Goal: Task Accomplishment & Management: Use online tool/utility

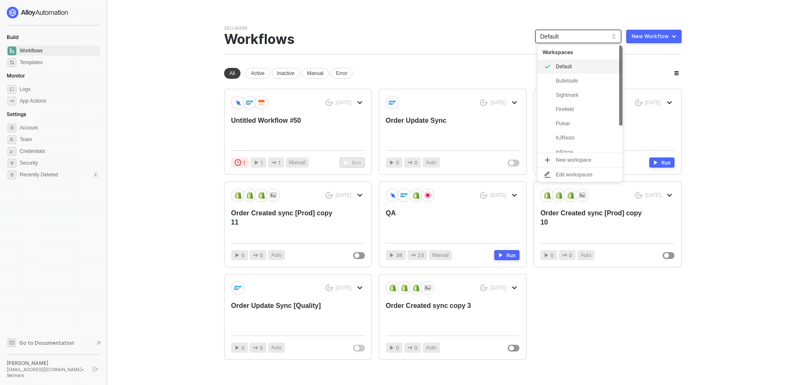
click at [564, 36] on span "Default" at bounding box center [579, 36] width 76 height 13
click at [567, 120] on div "Pulsar" at bounding box center [587, 124] width 62 height 10
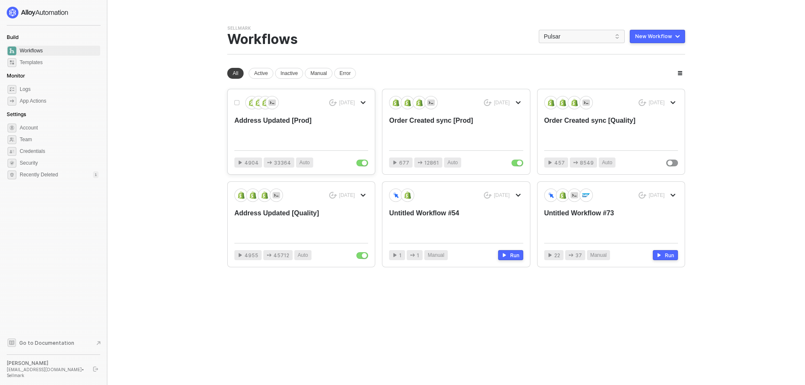
click at [332, 131] on div "Address Updated [Prod]" at bounding box center [287, 130] width 107 height 28
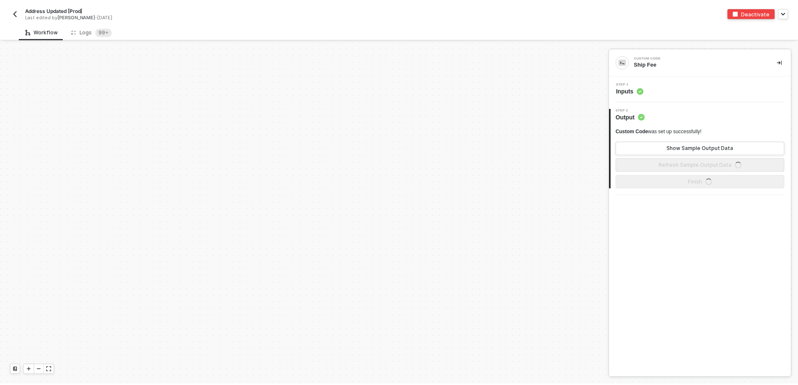
scroll to position [3004, 0]
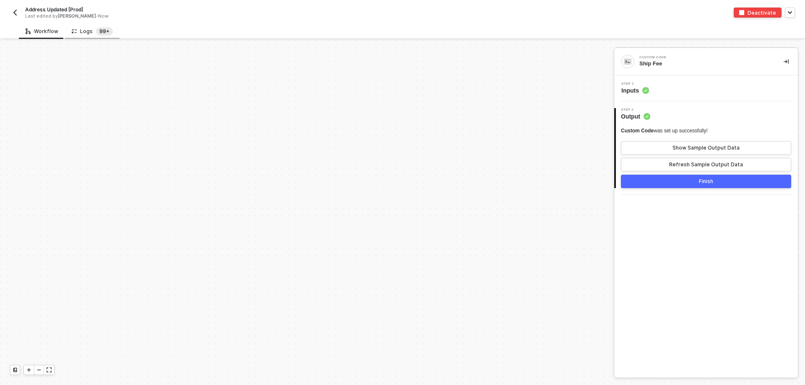
click at [96, 31] on sup "99+" at bounding box center [104, 31] width 17 height 8
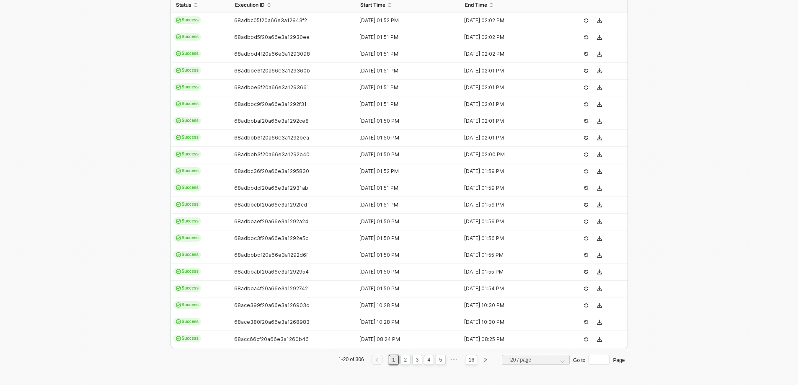
scroll to position [0, 0]
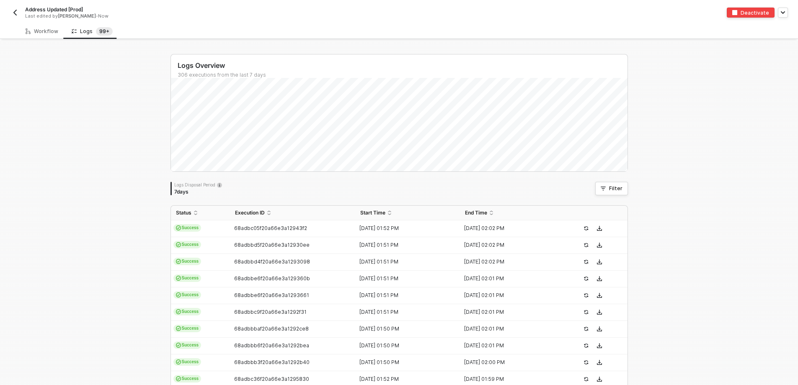
click at [19, 10] on button "button" at bounding box center [15, 13] width 10 height 10
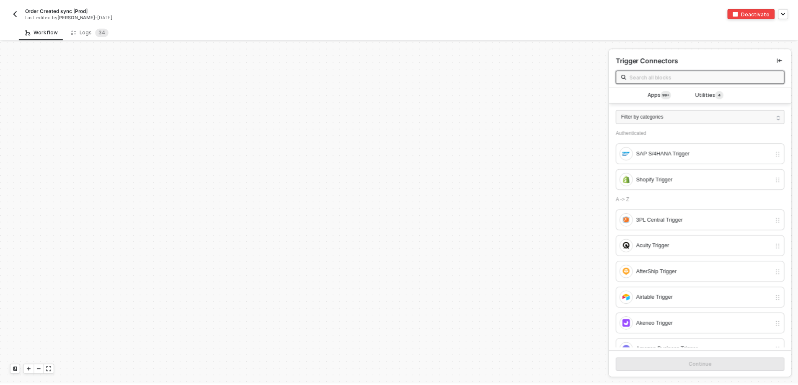
scroll to position [2837, 0]
click at [83, 32] on div "Logs 3 4" at bounding box center [91, 31] width 38 height 8
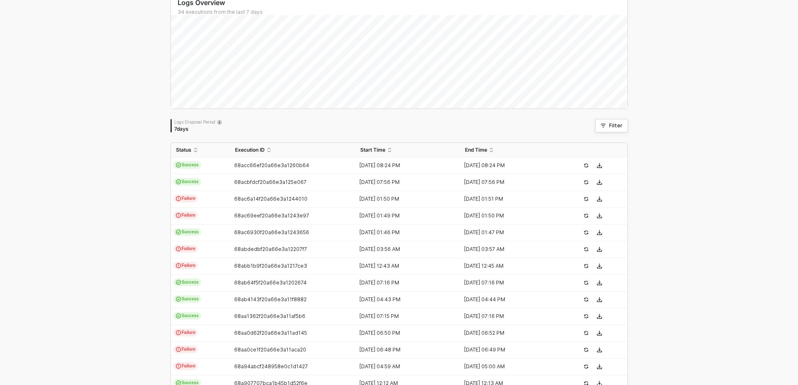
scroll to position [84, 0]
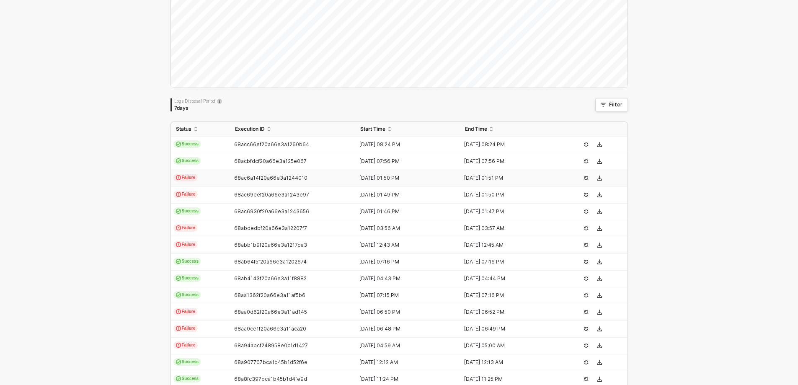
click at [207, 183] on td "Failure" at bounding box center [200, 178] width 59 height 17
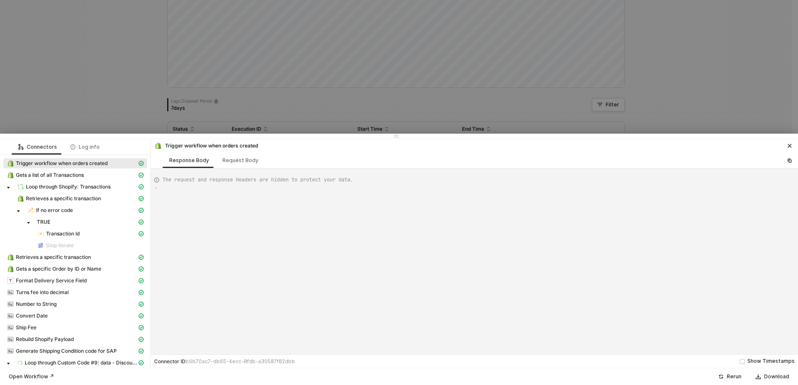
type textarea "{ "json": { "id": 11629339115887, "admin_graphql_api_id": "gid://shopify/Order/…"
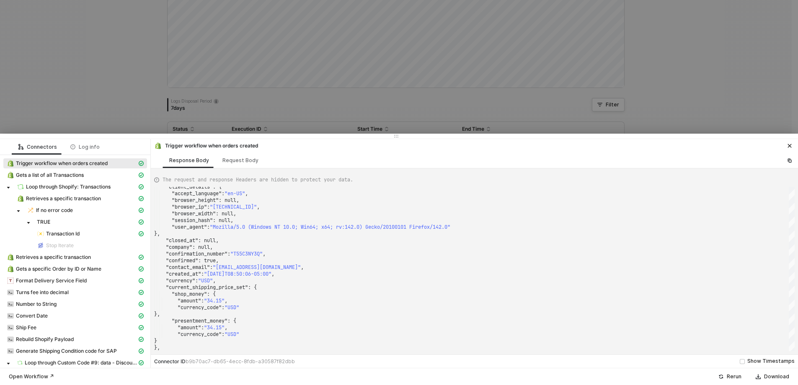
click at [112, 106] on div at bounding box center [399, 192] width 798 height 385
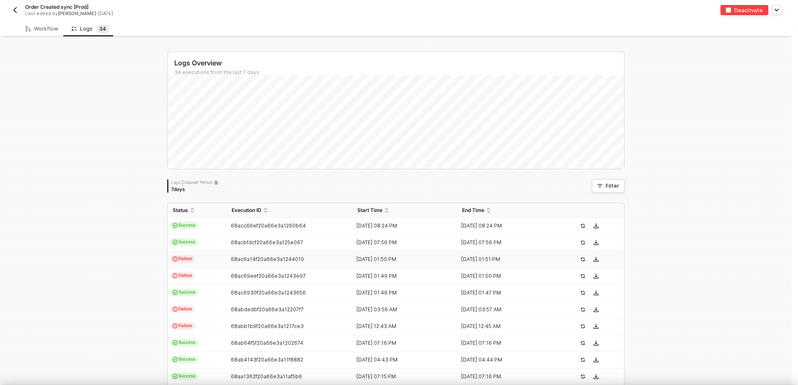
scroll to position [0, 0]
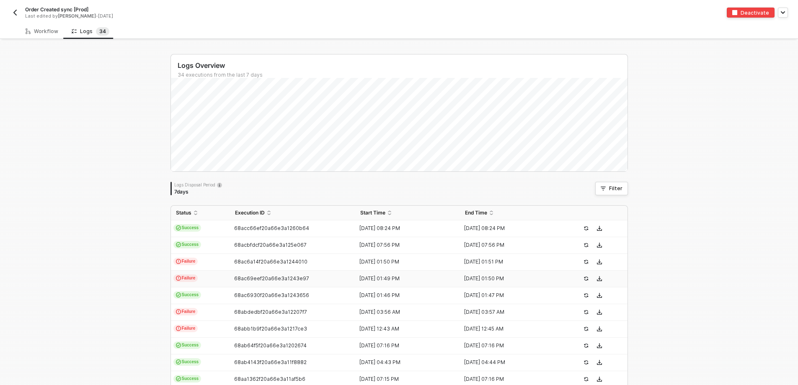
click at [198, 280] on td "Failure" at bounding box center [200, 279] width 59 height 17
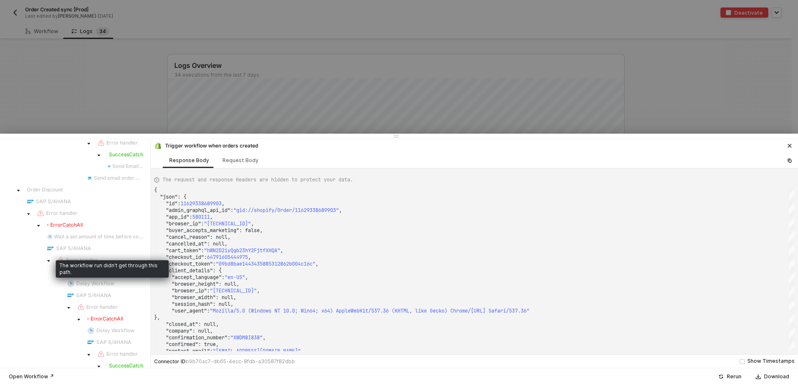
scroll to position [629, 0]
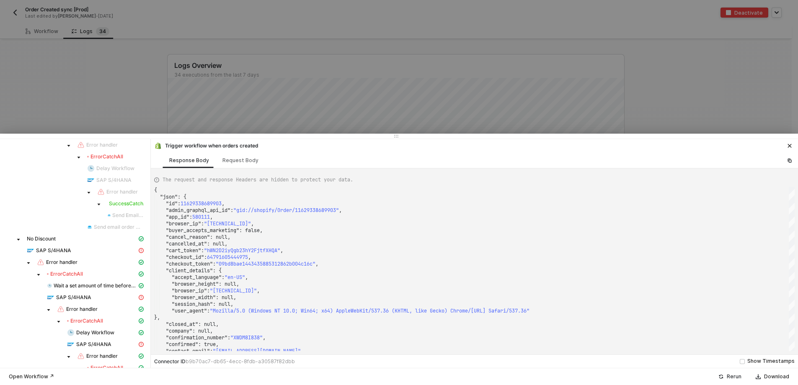
click at [733, 375] on div "Rerun" at bounding box center [734, 376] width 15 height 7
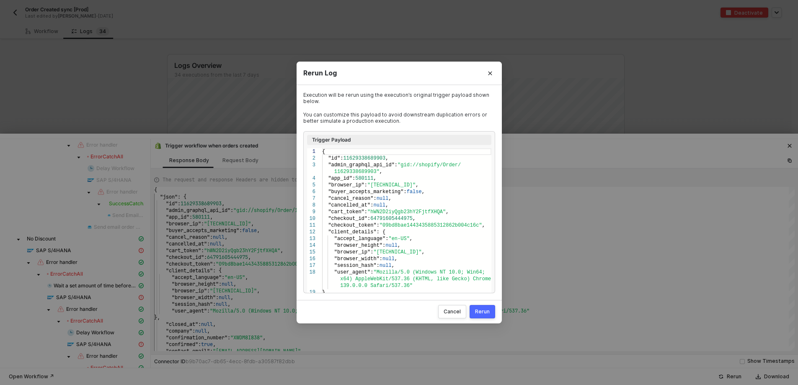
click at [477, 314] on div "Rerun" at bounding box center [482, 311] width 15 height 7
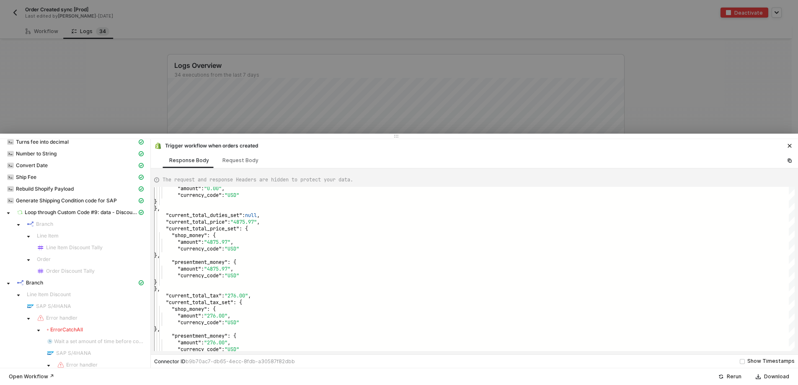
scroll to position [168, 0]
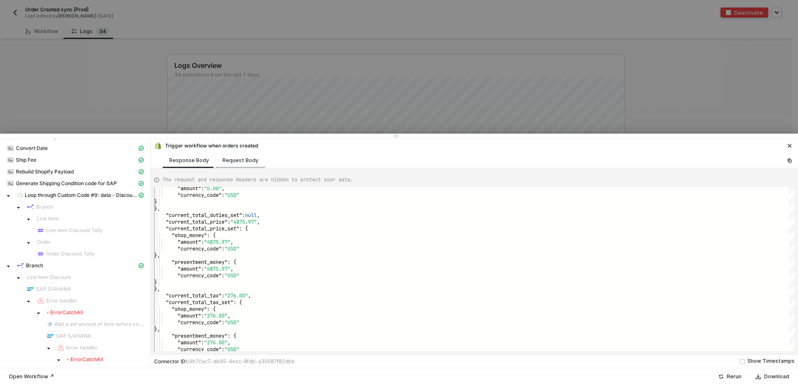
click at [227, 160] on div "Request Body" at bounding box center [241, 160] width 36 height 7
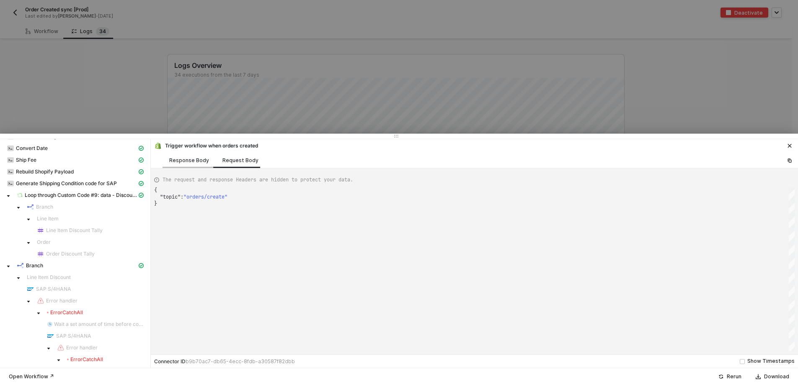
click at [189, 158] on div "Response Body" at bounding box center [189, 160] width 40 height 7
type textarea "{ "json": { "id": 11629338689903, "admin_graphql_api_id": "gid://shopify/Order/…"
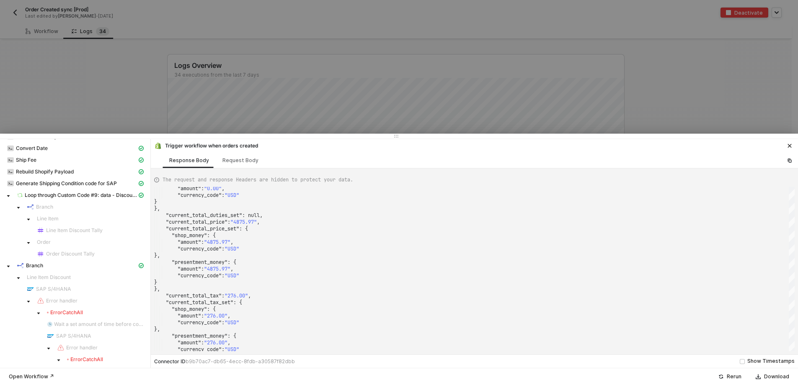
click at [5, 10] on div at bounding box center [399, 192] width 798 height 385
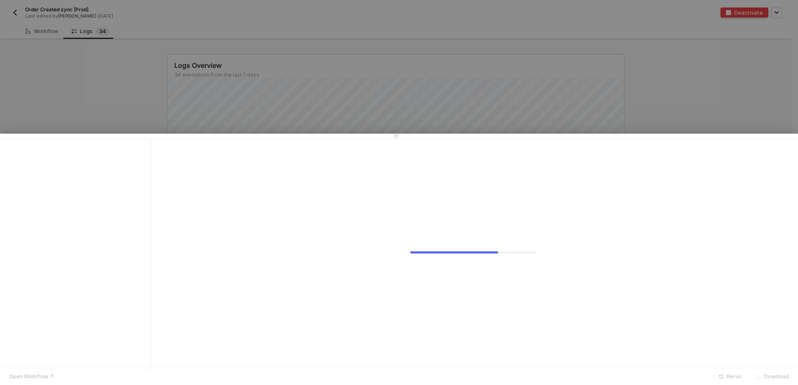
scroll to position [0, 0]
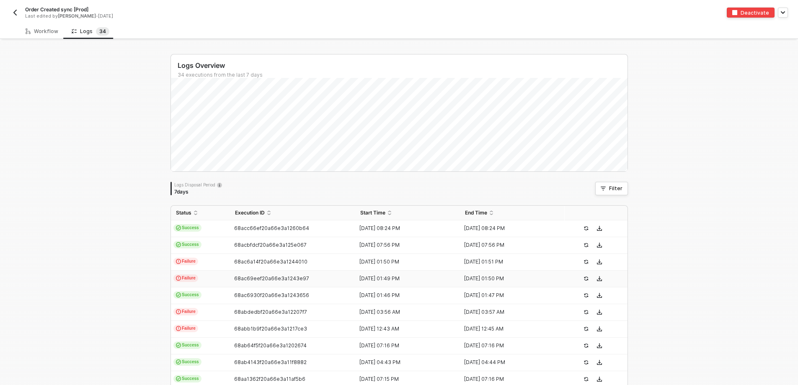
click at [17, 14] on img "button" at bounding box center [15, 12] width 7 height 7
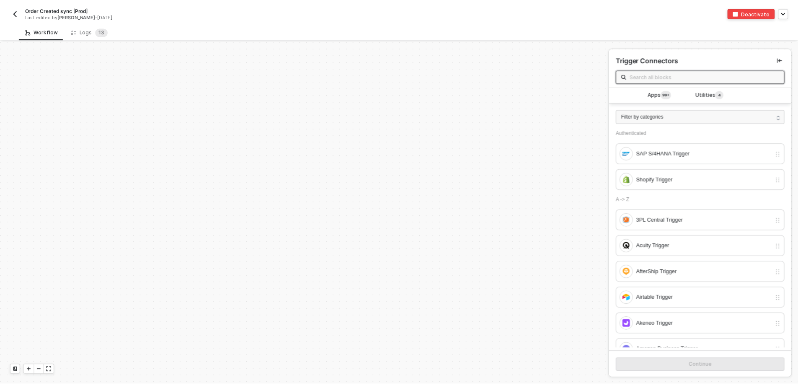
scroll to position [2837, 0]
click at [77, 31] on div "Logs 1 3" at bounding box center [90, 31] width 37 height 8
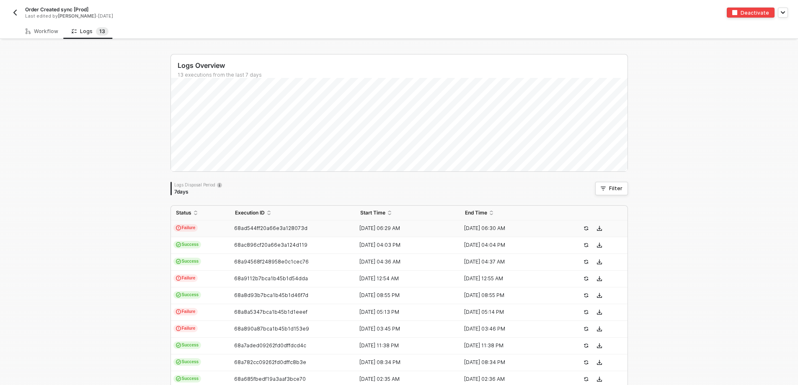
click at [213, 233] on td "Failure" at bounding box center [200, 228] width 59 height 17
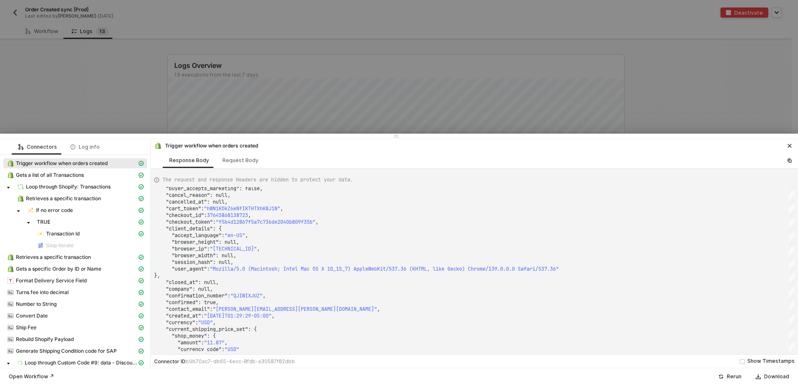
drag, startPoint x: 154, startPoint y: 67, endPoint x: 65, endPoint y: 34, distance: 95.2
click at [154, 67] on div at bounding box center [399, 192] width 798 height 385
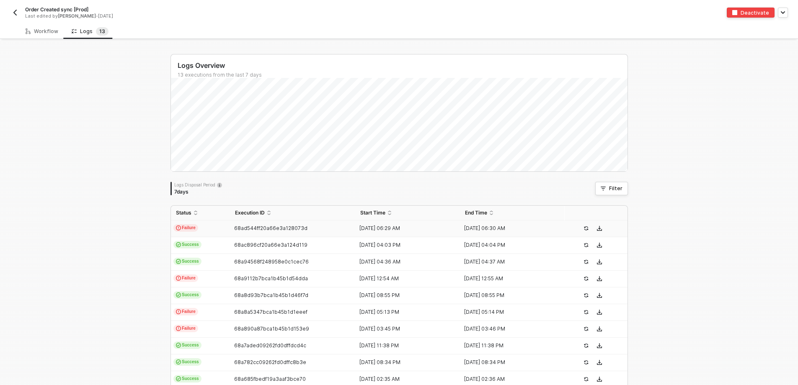
click at [18, 13] on img "button" at bounding box center [15, 12] width 7 height 7
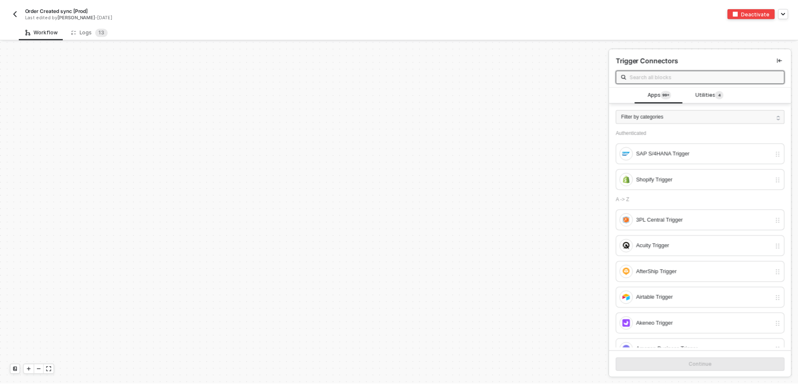
scroll to position [2837, 0]
click at [99, 31] on span "1" at bounding box center [100, 31] width 3 height 6
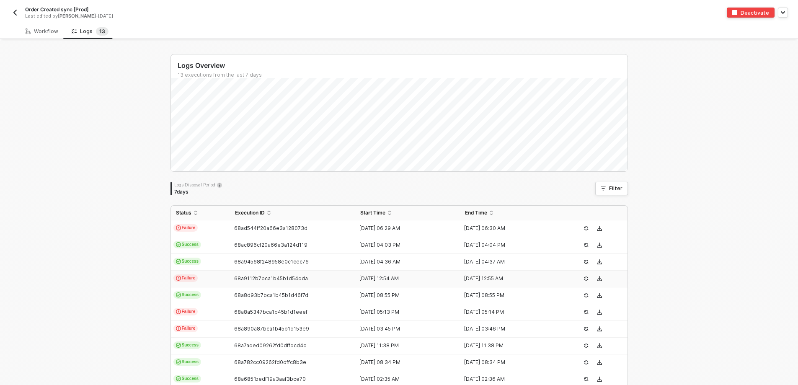
click at [212, 281] on td "Failure" at bounding box center [200, 279] width 59 height 17
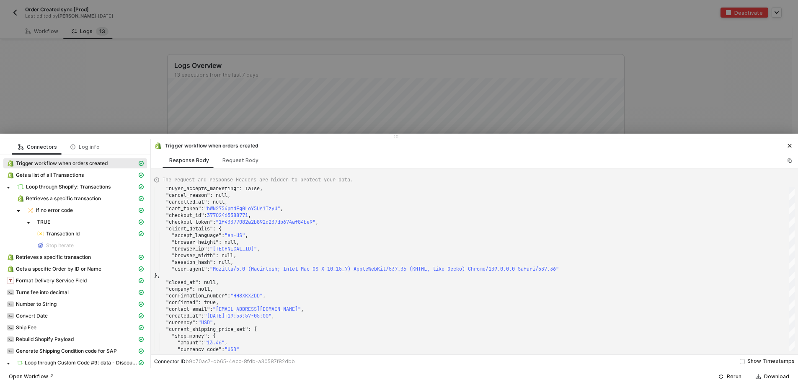
click at [77, 61] on div at bounding box center [399, 192] width 798 height 385
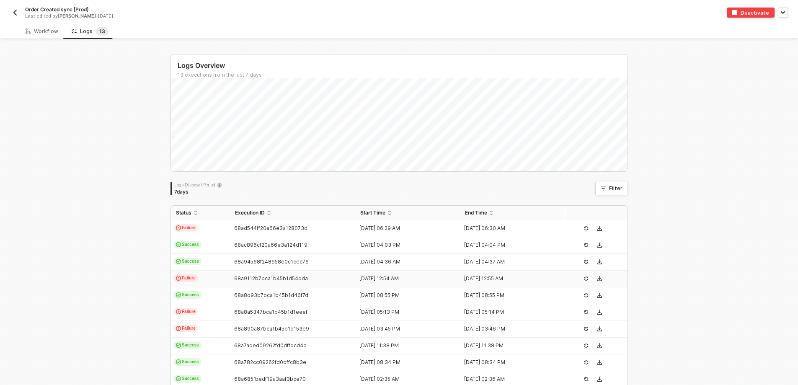
click at [13, 11] on img "button" at bounding box center [15, 12] width 7 height 7
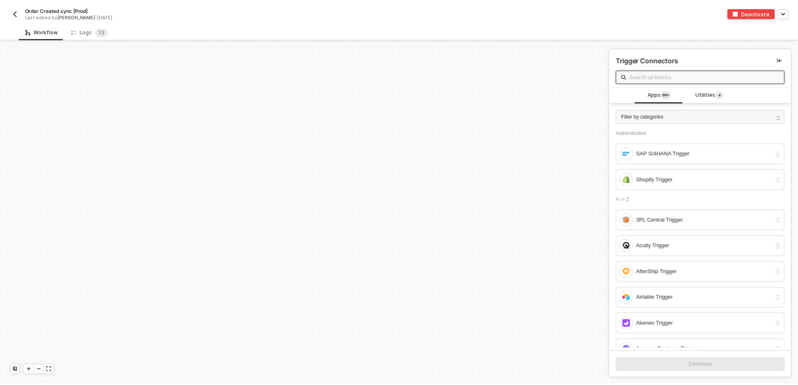
scroll to position [2837, 0]
click at [78, 33] on div "Logs 1 3" at bounding box center [90, 31] width 37 height 8
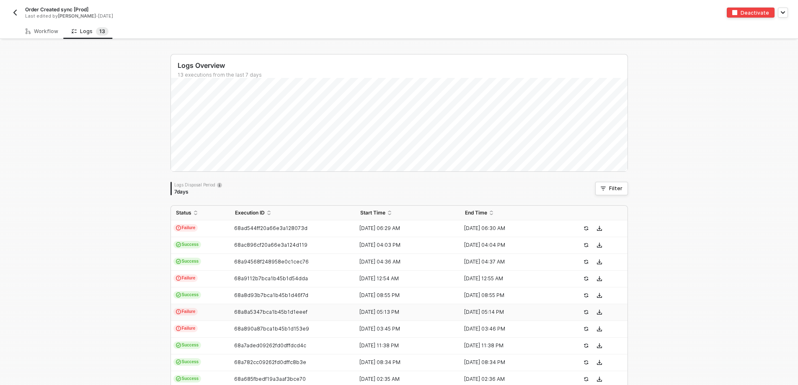
click at [207, 314] on td "Failure" at bounding box center [200, 312] width 59 height 17
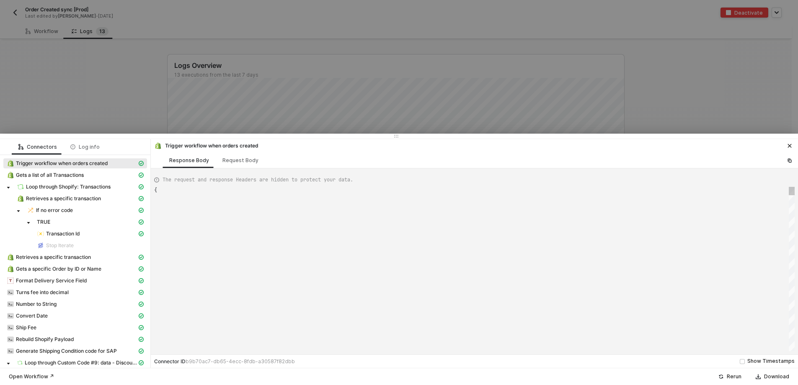
type textarea "{ "json": { "id": 6624795394275, "admin_graphql_api_id": "gid://shopify/Order/6…"
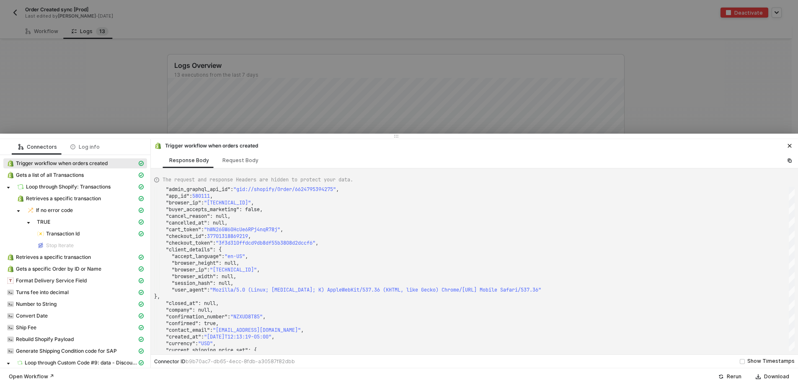
click at [616, 100] on div at bounding box center [399, 192] width 798 height 385
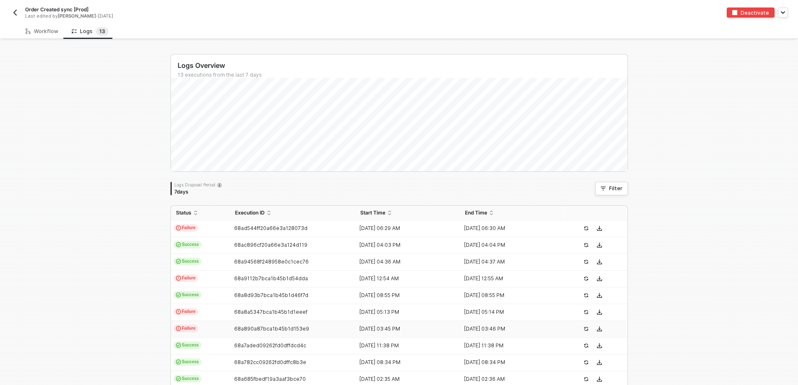
click at [222, 326] on td "Failure" at bounding box center [200, 329] width 59 height 17
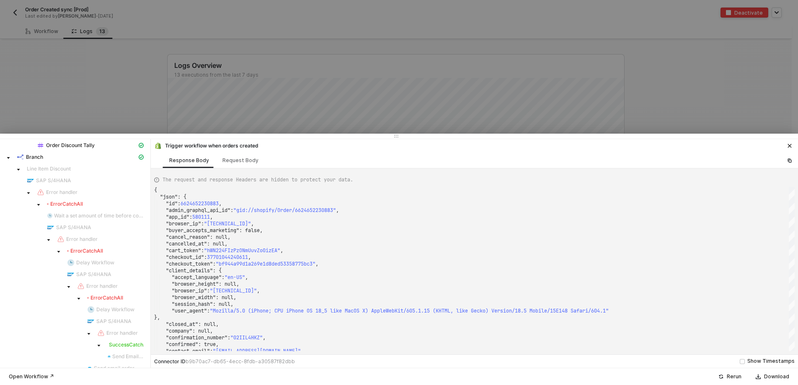
scroll to position [293, 0]
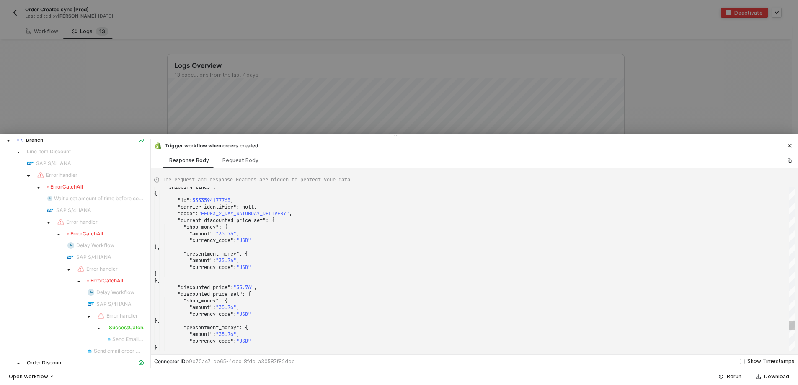
type textarea ""province_code": "GA" }, "shipping_lines": [ { "id": 5333594177763, "carrier_id…"
click at [289, 212] on span ""FEDEX_2_DAY_SATURDAY_DELIVERY"" at bounding box center [243, 213] width 91 height 7
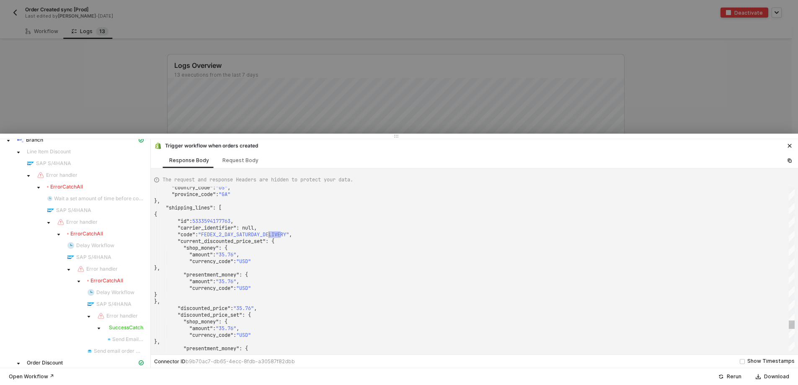
drag, startPoint x: 282, startPoint y: 234, endPoint x: 274, endPoint y: 234, distance: 8.4
click at [307, 220] on div "Cannot edit in read-only editor" at bounding box center [337, 223] width 94 height 10
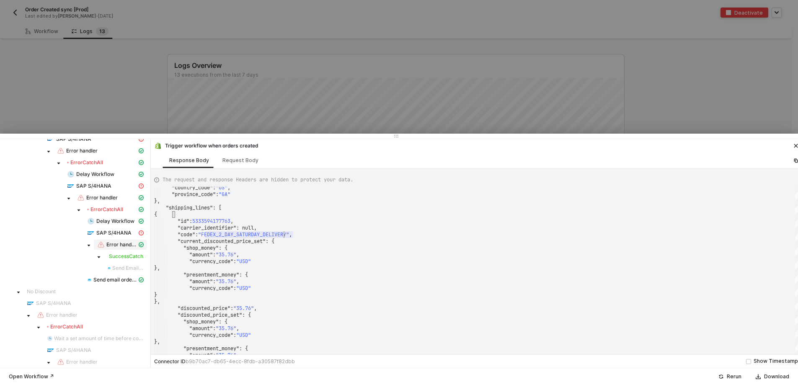
scroll to position [587, 0]
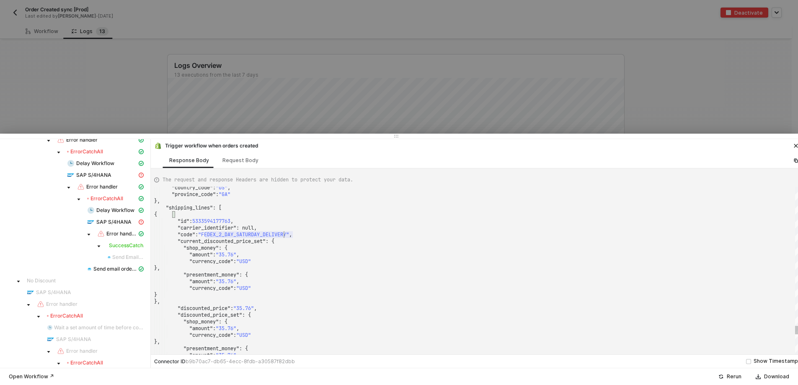
click at [243, 236] on span ""FEDEX_2_DAY_SATURDAY_DELIVERY"" at bounding box center [243, 234] width 91 height 7
click at [231, 233] on span ""FEDEX_2_DAY_SATURDAY_DELIVERY"" at bounding box center [243, 234] width 91 height 7
click at [208, 233] on span ""FEDEX_2_DAY_SATURDAY_DELIVERY"" at bounding box center [243, 234] width 91 height 7
click at [237, 234] on span ""FEDEX_2_DAY_SATURDAY_DELIVERY"" at bounding box center [243, 234] width 91 height 7
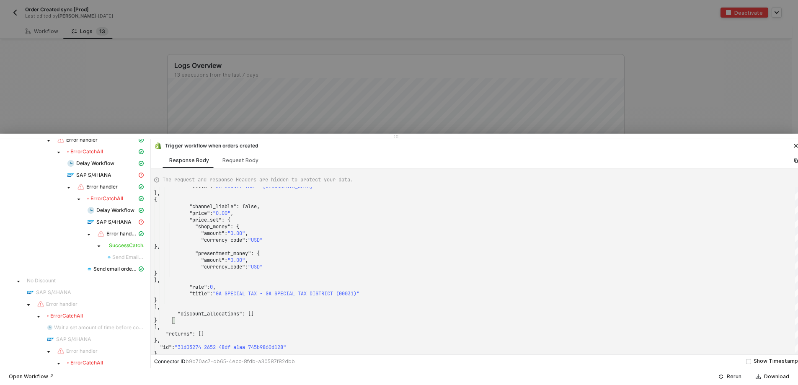
click at [729, 376] on div "Rerun" at bounding box center [734, 376] width 15 height 7
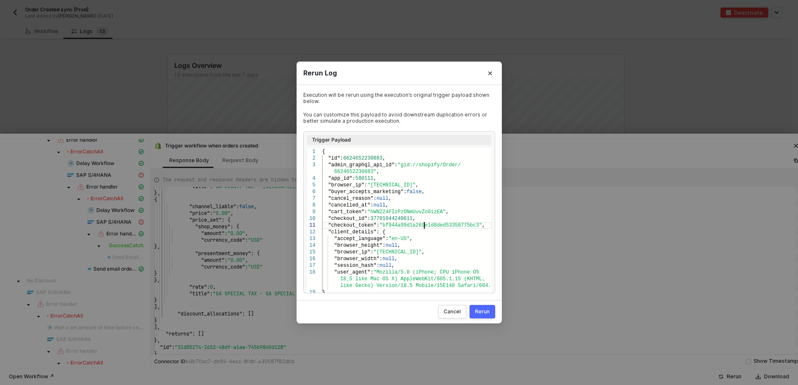
scroll to position [0, 0]
click at [423, 228] on span ""bf944a99d1a269e1d8ded53358775bc3"" at bounding box center [430, 226] width 103 height 6
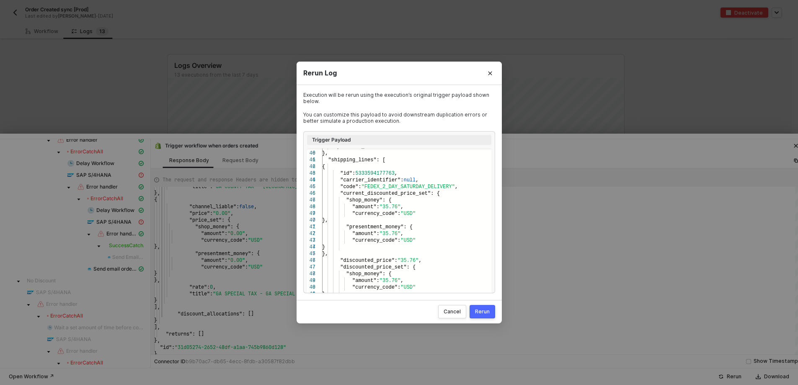
click at [431, 188] on span ""FEDEX_2_DAY_SATURDAY_DELIVERY"" at bounding box center [407, 187] width 93 height 6
type textarea ""shipping_lines": [ { "id": 5333594177763, "carrier_identifier": null, "code": …"
click at [481, 312] on div "Rerun" at bounding box center [482, 311] width 15 height 7
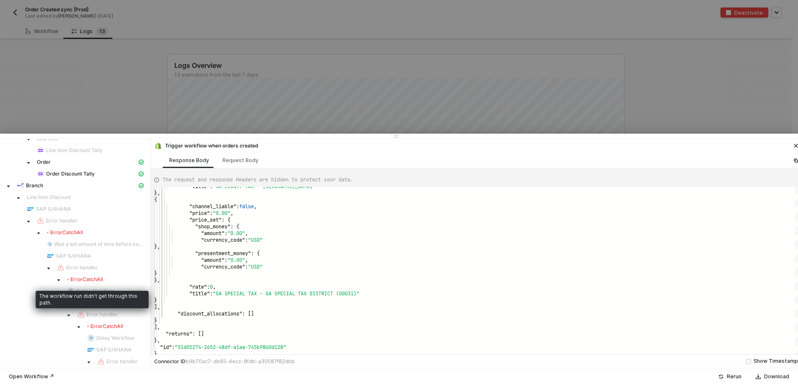
scroll to position [210, 0]
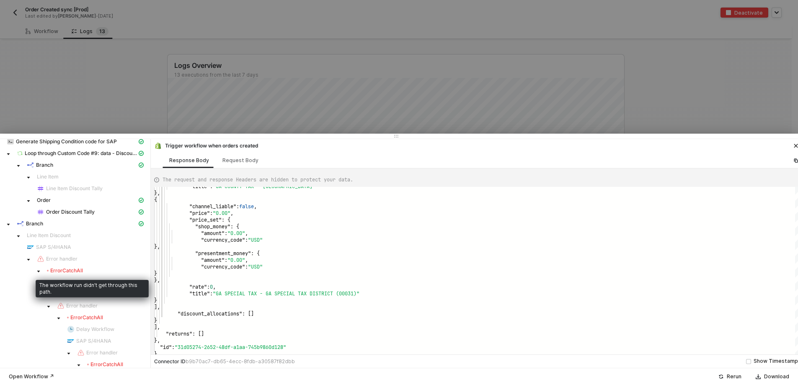
click at [66, 271] on div "Error CatchAll" at bounding box center [65, 270] width 36 height 7
click at [38, 269] on span at bounding box center [39, 271] width 10 height 10
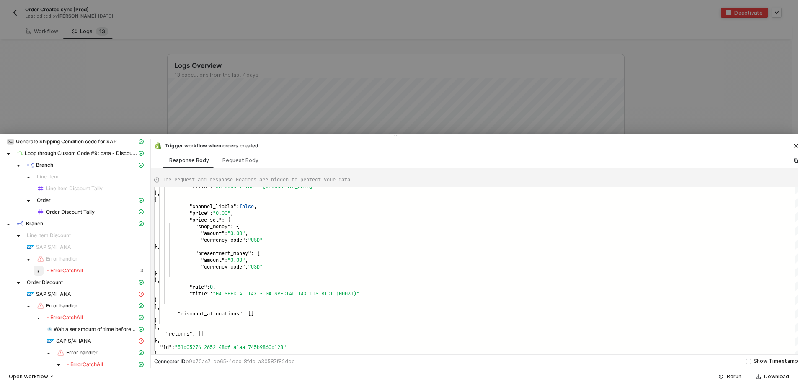
click at [38, 269] on span at bounding box center [39, 271] width 10 height 10
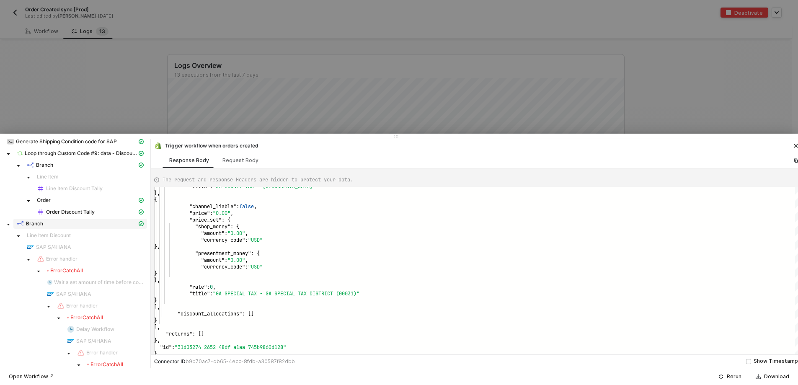
click at [33, 225] on span "Branch" at bounding box center [34, 223] width 17 height 7
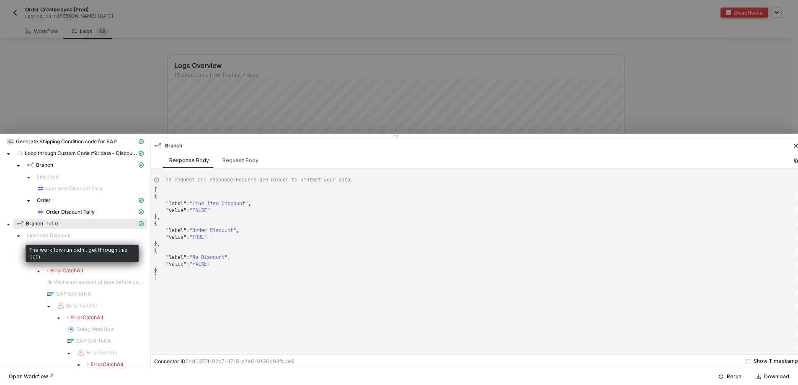
click at [45, 239] on span "Line Item Discount" at bounding box center [85, 236] width 124 height 10
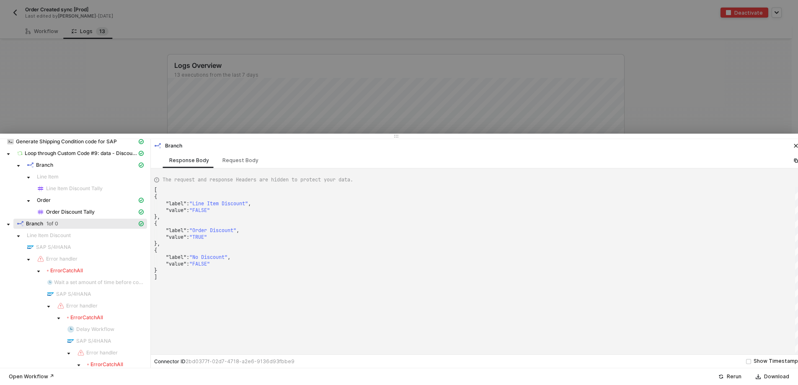
click at [54, 246] on span "SAP S/4HANA" at bounding box center [53, 247] width 35 height 7
click at [31, 247] on img at bounding box center [30, 247] width 7 height 7
click at [64, 215] on span "Order Discount Tally" at bounding box center [70, 212] width 49 height 7
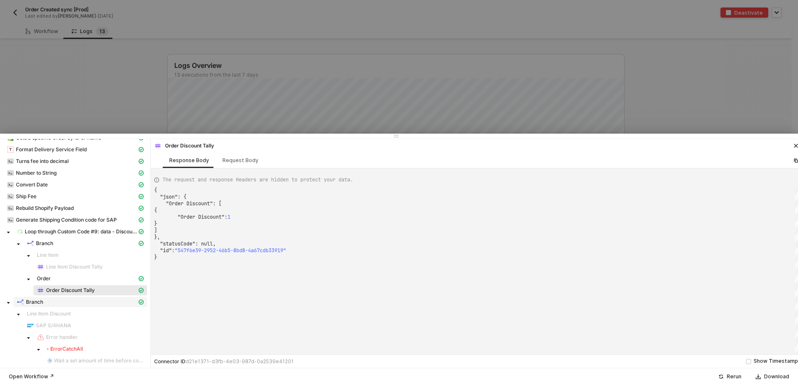
scroll to position [126, 0]
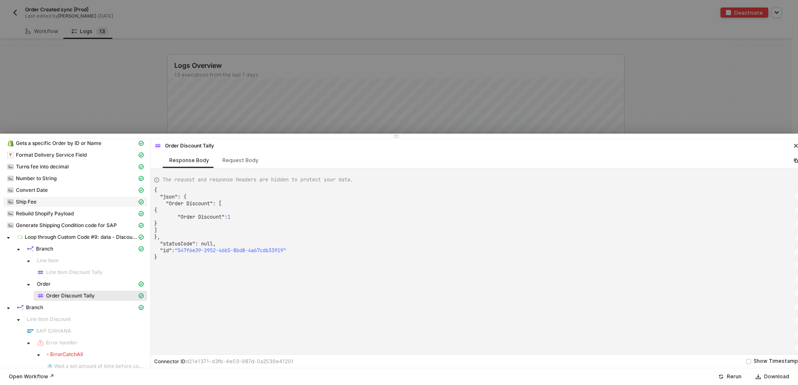
click at [66, 205] on div "Ship Fee" at bounding box center [72, 202] width 130 height 8
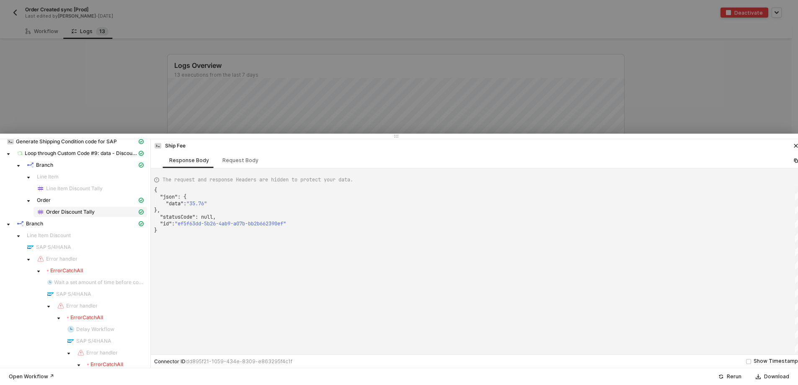
scroll to position [293, 0]
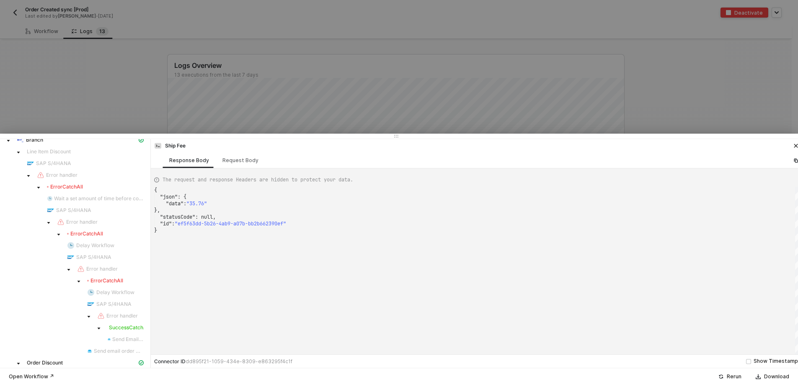
click at [90, 238] on span "Error CatchAll" at bounding box center [105, 234] width 83 height 10
click at [110, 230] on span "Error CatchAll" at bounding box center [105, 234] width 83 height 10
click at [114, 277] on span "Error CatchAll" at bounding box center [115, 281] width 63 height 10
click at [78, 282] on icon "caret-down" at bounding box center [79, 282] width 4 height 4
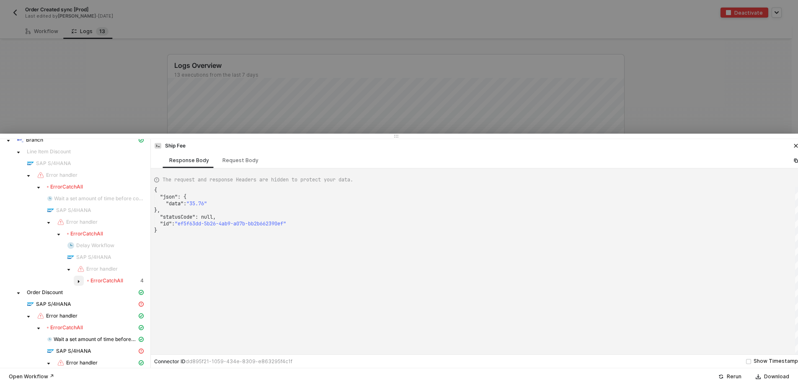
click at [78, 282] on icon "caret-down" at bounding box center [79, 281] width 2 height 3
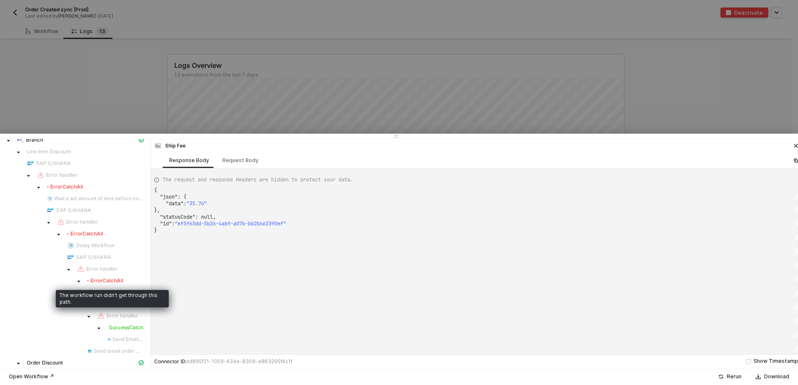
click at [114, 283] on div "Error CatchAll" at bounding box center [105, 280] width 36 height 7
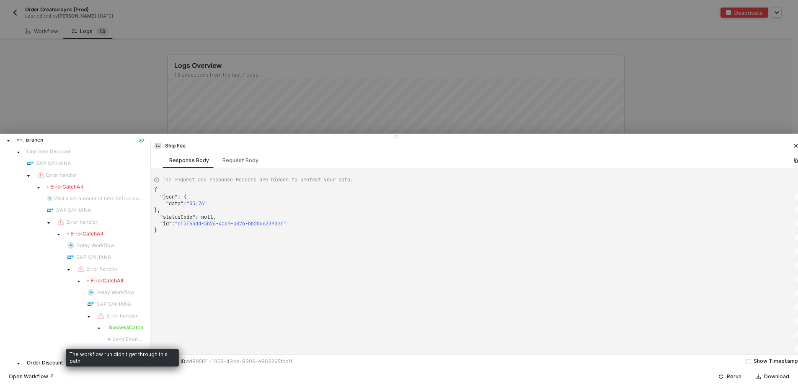
click at [123, 326] on div "Success CatchAll" at bounding box center [125, 327] width 36 height 7
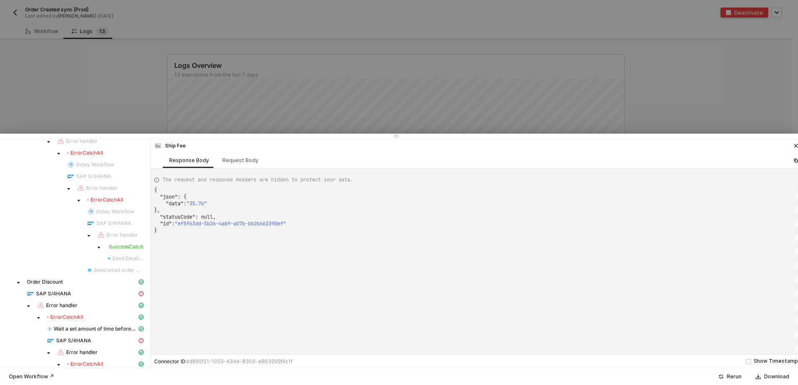
scroll to position [377, 0]
click at [60, 282] on span "Order Discount" at bounding box center [45, 279] width 36 height 7
click at [91, 280] on div "Order Discount" at bounding box center [82, 279] width 110 height 7
click at [94, 291] on div "SAP S/4HANA" at bounding box center [82, 291] width 110 height 8
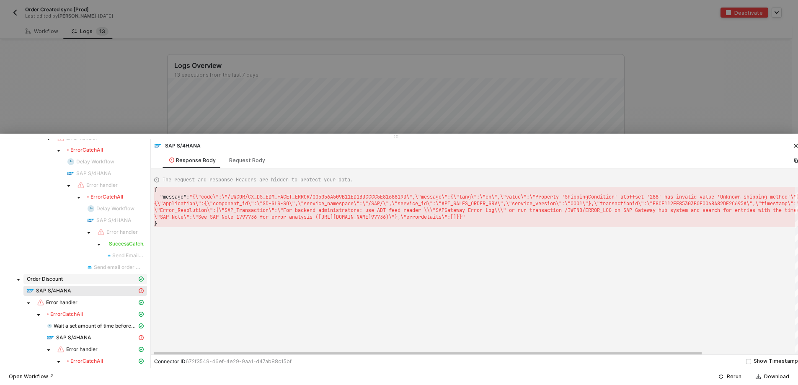
click at [87, 278] on div "Order Discount" at bounding box center [82, 279] width 110 height 7
click at [103, 293] on div "SAP S/4HANA" at bounding box center [82, 291] width 110 height 8
click at [545, 203] on span "I_SALES_ORDER_SRV\",\"service_version\":\"0001\"}," at bounding box center [521, 203] width 147 height 7
click at [337, 353] on div at bounding box center [428, 354] width 548 height 5
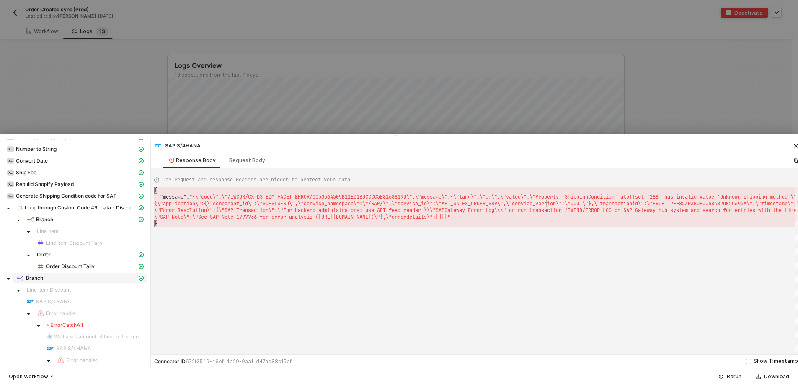
scroll to position [210, 0]
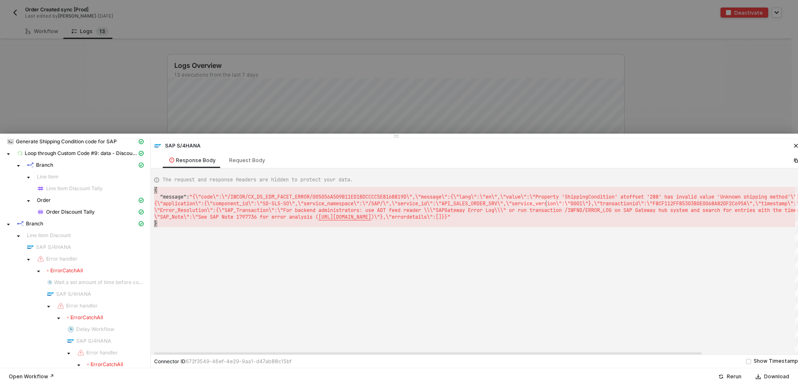
drag, startPoint x: 419, startPoint y: 354, endPoint x: 396, endPoint y: 376, distance: 31.4
click at [396, 376] on div "Connectors Log info Trigger workflow when orders created Gets a list of all Tra…" at bounding box center [399, 259] width 798 height 251
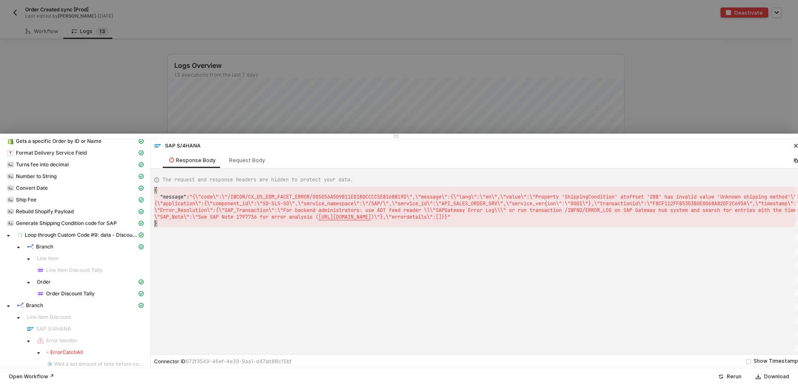
scroll to position [42, 0]
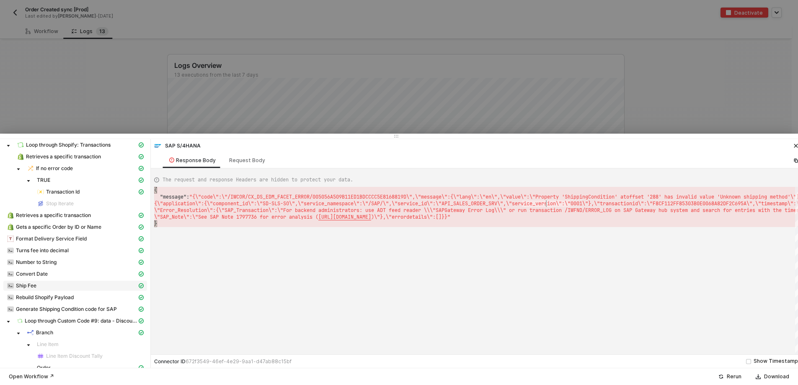
click at [91, 286] on div "Ship Fee" at bounding box center [72, 286] width 130 height 8
type textarea "{ "json": { "data": "35.76" }, "statusCode": null, "id": "ef5f63dd-5b26-4ab9-a0…"
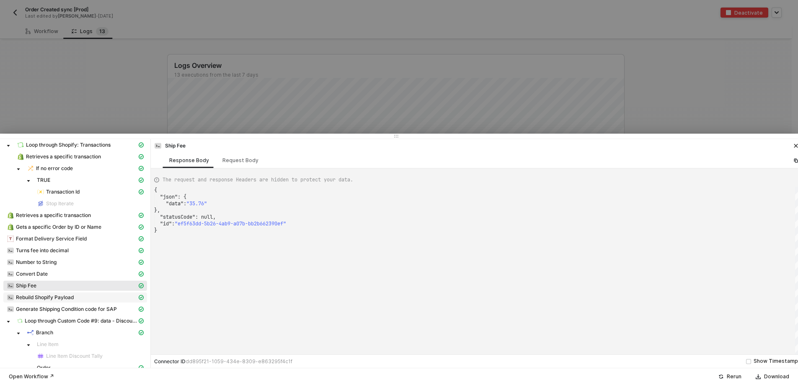
scroll to position [84, 0]
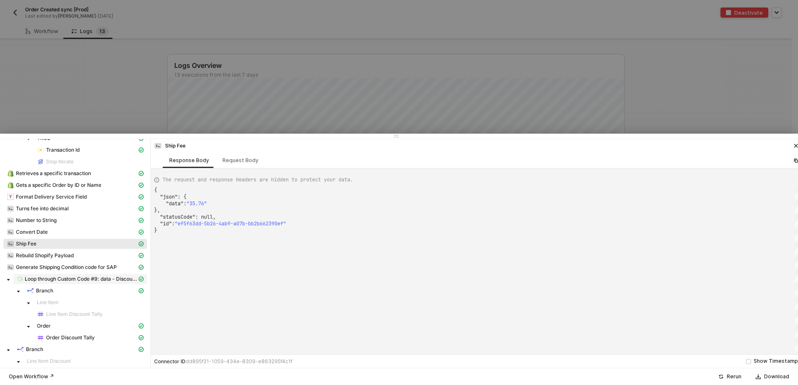
click at [85, 279] on span "Loop through Custom Code #9: data - Discount Applications" at bounding box center [81, 279] width 113 height 7
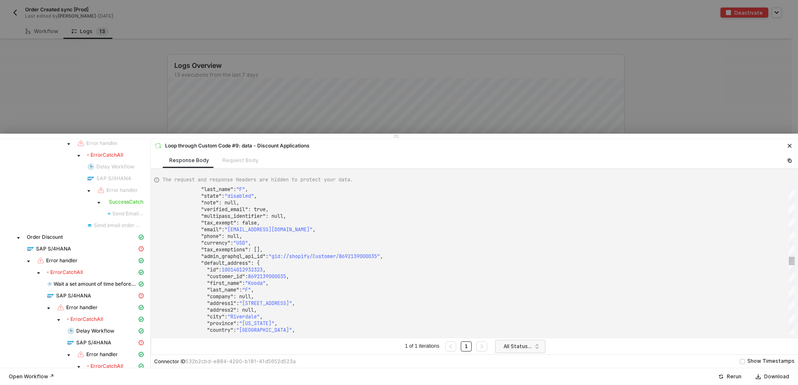
scroll to position [0, 0]
click at [404, 265] on div ""default_address" : {" at bounding box center [474, 263] width 641 height 7
click at [380, 255] on span ""gid://shopify/Customer/8692139000035"" at bounding box center [324, 256] width 111 height 7
click at [398, 272] on div ""id" : 10014012932323 ," at bounding box center [477, 270] width 647 height 7
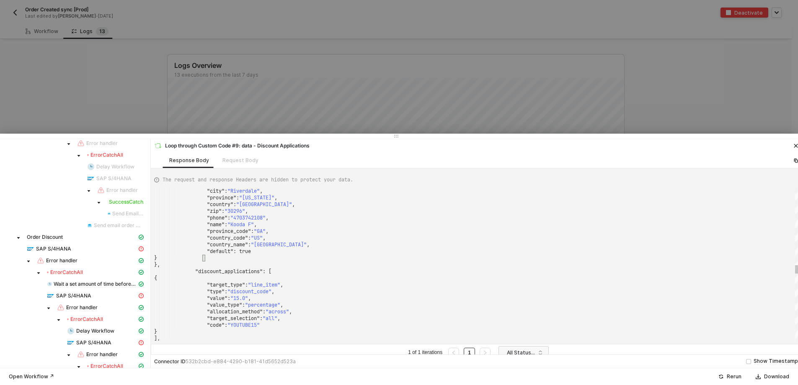
click at [222, 266] on div "}," at bounding box center [477, 265] width 647 height 7
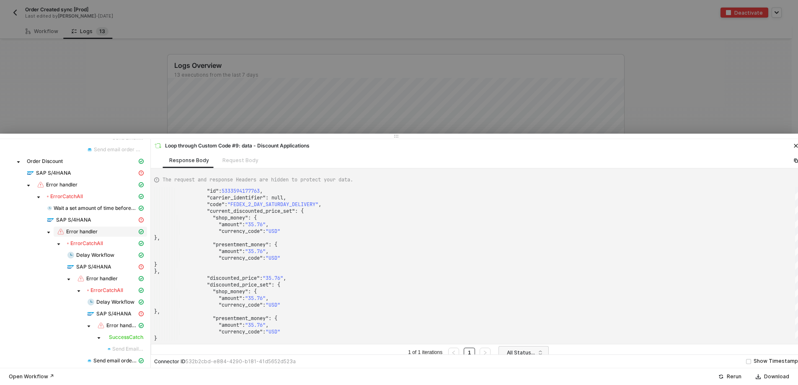
scroll to position [545, 0]
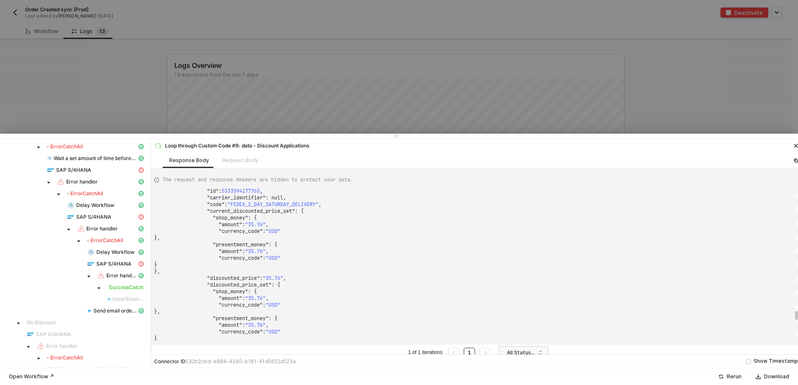
type textarea ""shipping_lines": [ { "id": 5333594177763, "carrier_identifier": null, "code": …"
drag, startPoint x: 236, startPoint y: 205, endPoint x: 328, endPoint y: 202, distance: 91.8
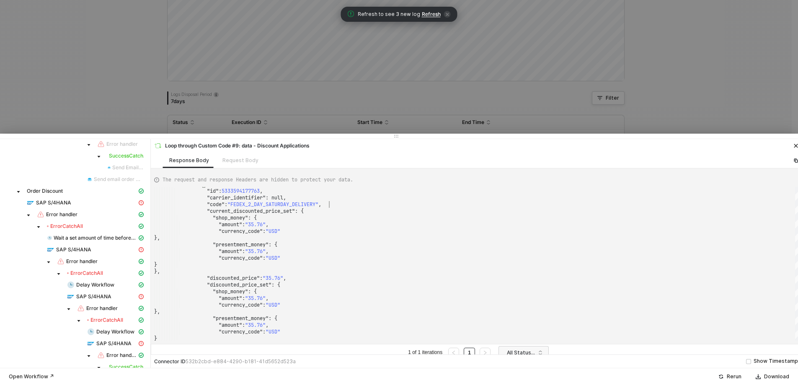
scroll to position [332, 0]
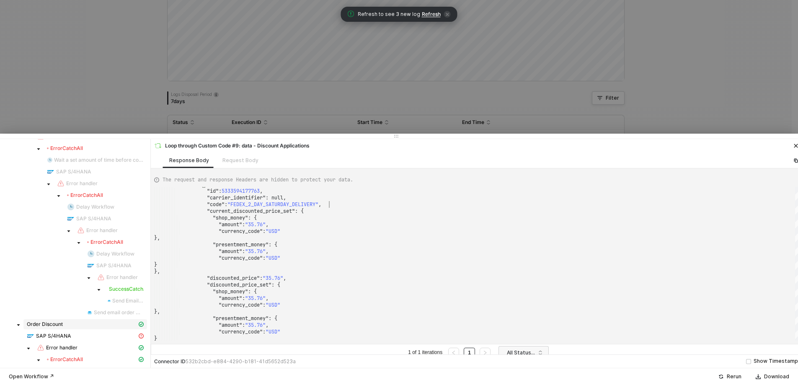
click at [69, 324] on div "Order Discount" at bounding box center [82, 324] width 110 height 7
click at [59, 326] on span "Order Discount" at bounding box center [45, 324] width 36 height 7
click at [728, 378] on button "Rerun" at bounding box center [730, 377] width 34 height 10
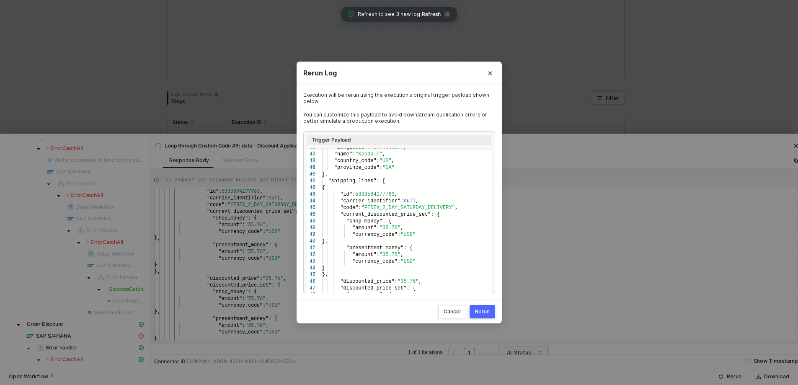
type textarea ""shipping_lines": [ { "id": 5333594177763, "carrier_identifier": null, "code": …"
drag, startPoint x: 443, startPoint y: 207, endPoint x: 364, endPoint y: 208, distance: 79.6
